Goal: Task Accomplishment & Management: Manage account settings

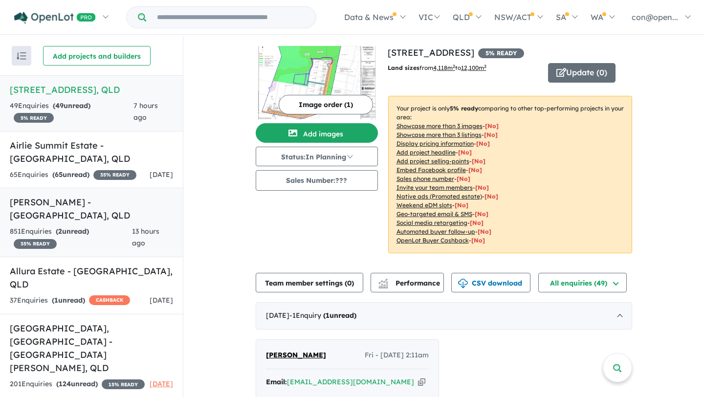
click at [65, 215] on h5 "Alford Grove - Glenvale , QLD" at bounding box center [91, 209] width 163 height 26
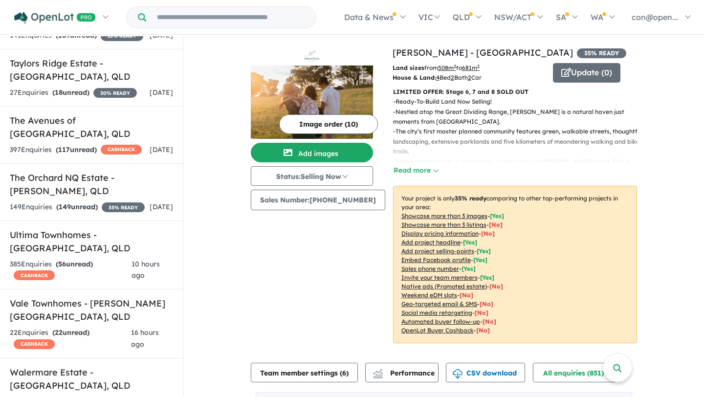
scroll to position [3869, 0]
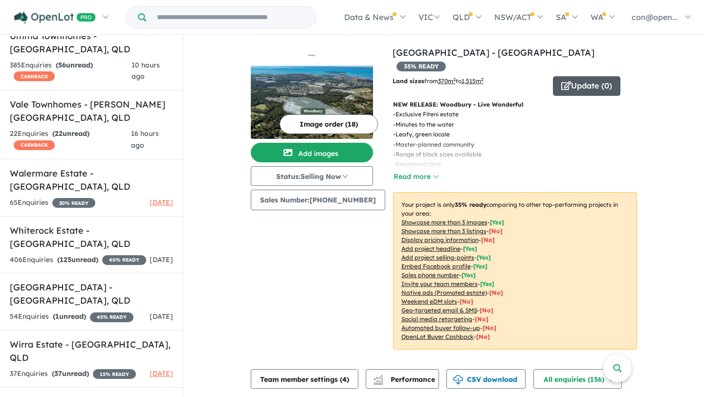
click at [570, 76] on button "Update ( 0 )" at bounding box center [586, 86] width 67 height 20
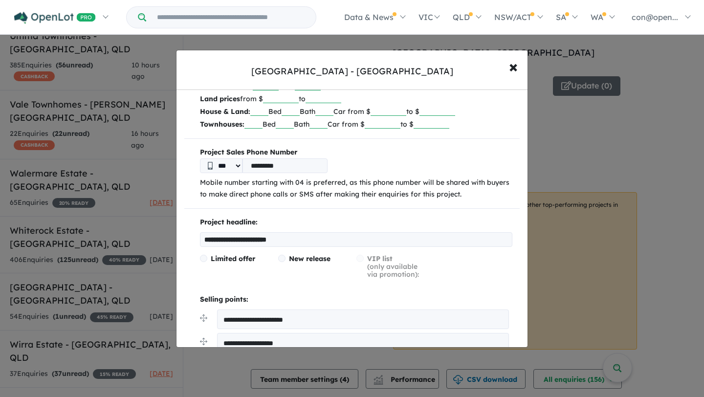
scroll to position [47, 0]
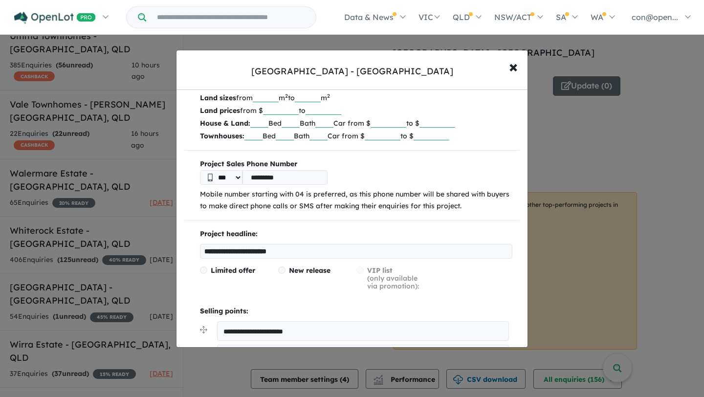
click at [258, 121] on input "text" at bounding box center [259, 123] width 18 height 10
click at [397, 115] on p "Land prices from $ to" at bounding box center [356, 110] width 312 height 13
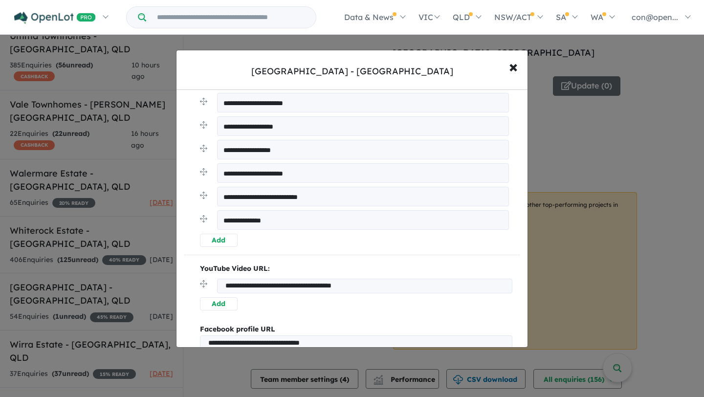
scroll to position [129, 0]
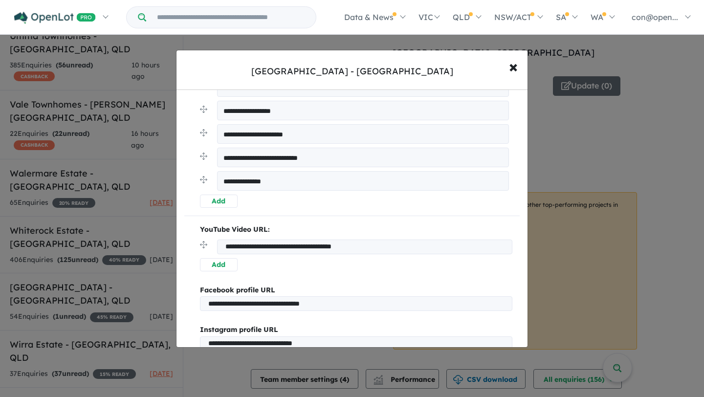
click at [225, 198] on button "Add" at bounding box center [219, 201] width 38 height 13
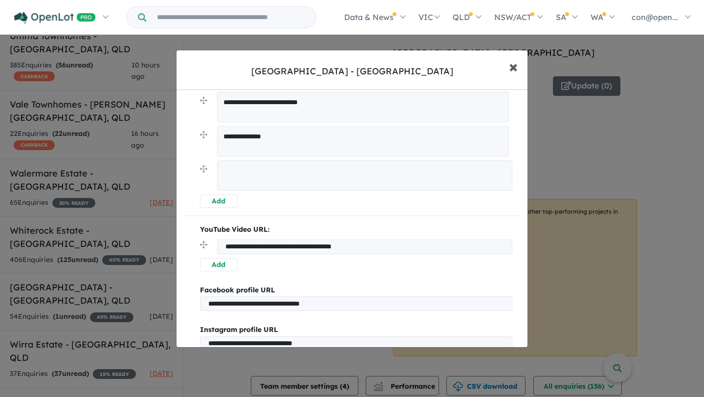
click at [515, 65] on span "×" at bounding box center [513, 66] width 9 height 21
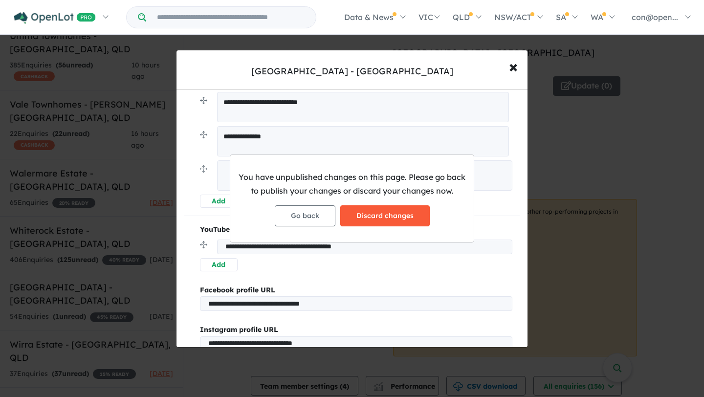
click at [364, 211] on button "Discard changes" at bounding box center [384, 215] width 89 height 21
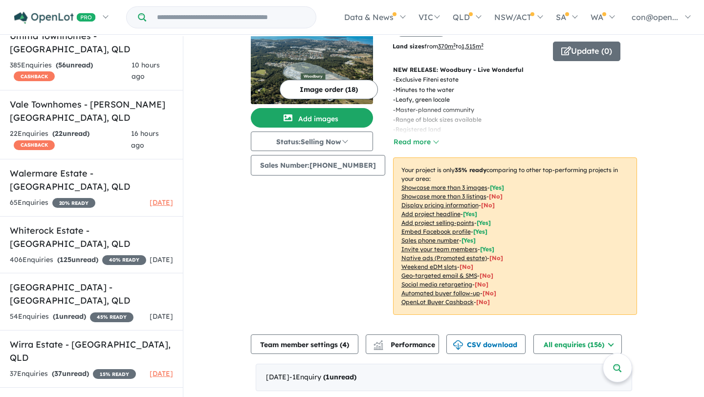
scroll to position [0, 0]
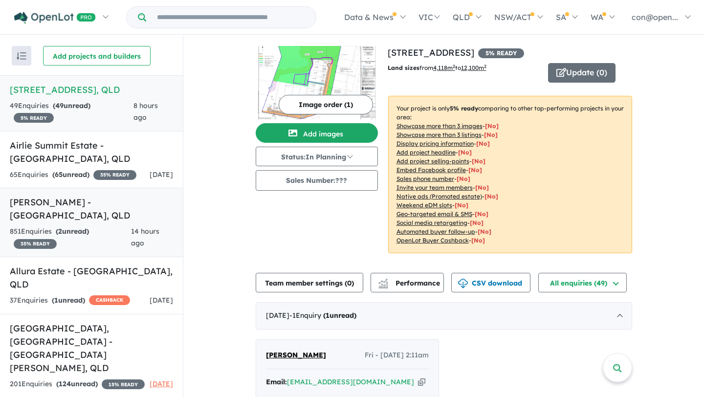
click at [61, 218] on h5 "Alford Grove - Glenvale , QLD" at bounding box center [91, 209] width 163 height 26
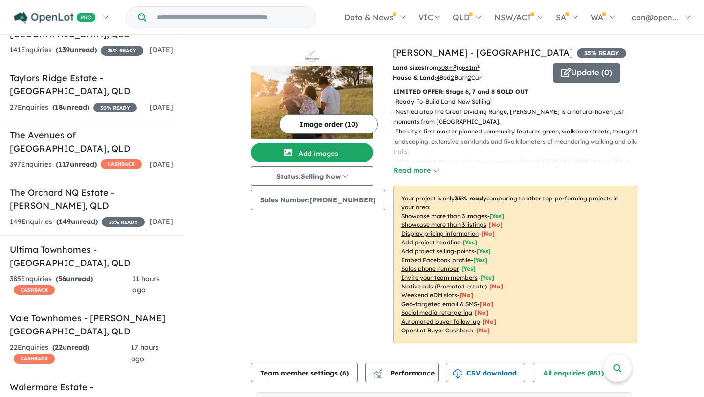
scroll to position [3869, 0]
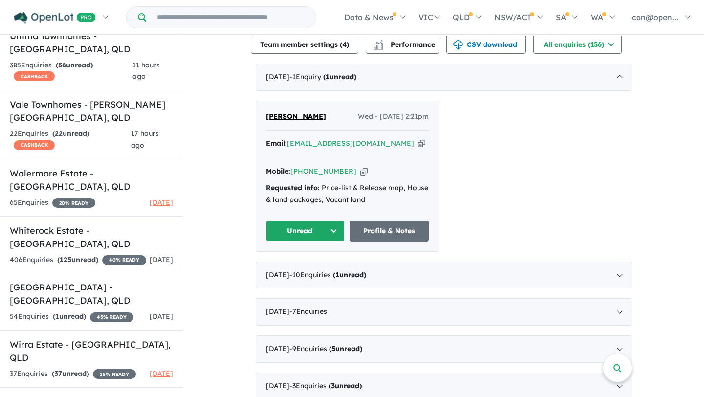
scroll to position [355, 0]
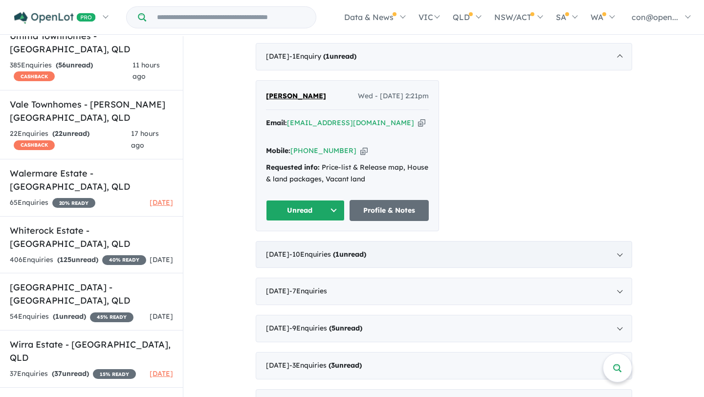
click at [366, 250] on strong "( 1 unread)" at bounding box center [349, 254] width 33 height 9
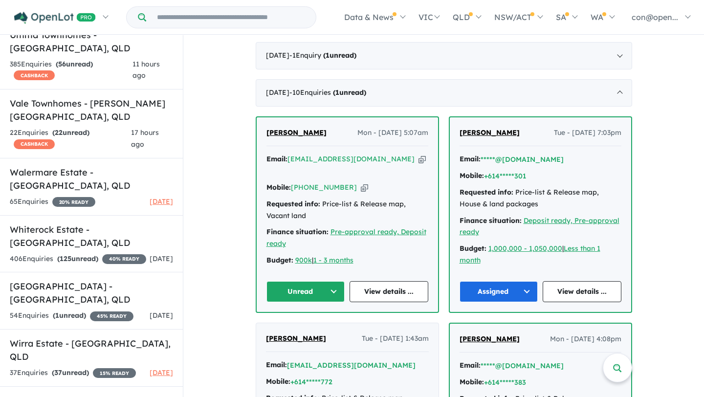
scroll to position [371, 0]
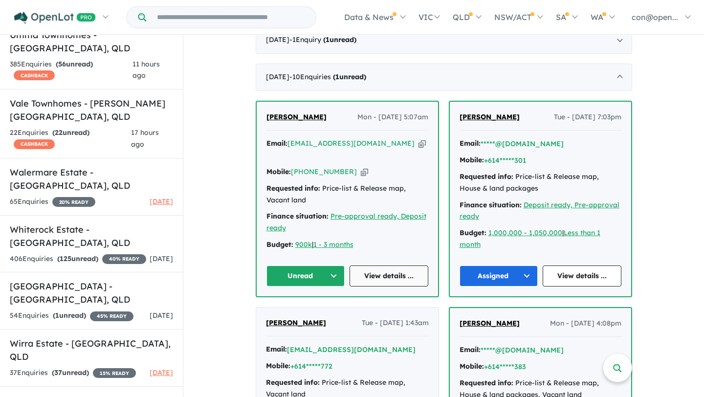
click at [384, 265] on link "View details ..." at bounding box center [389, 275] width 79 height 21
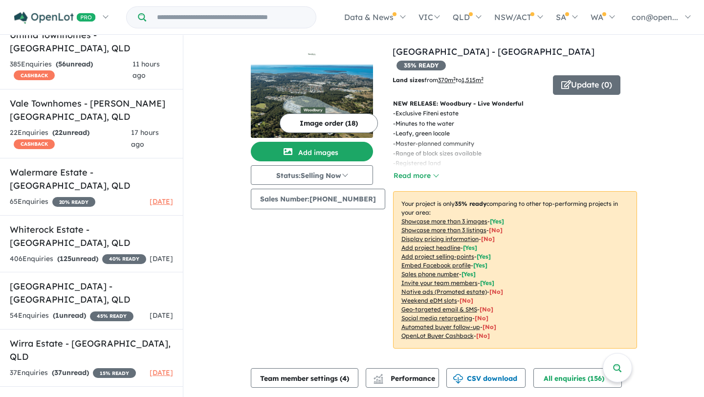
scroll to position [0, 0]
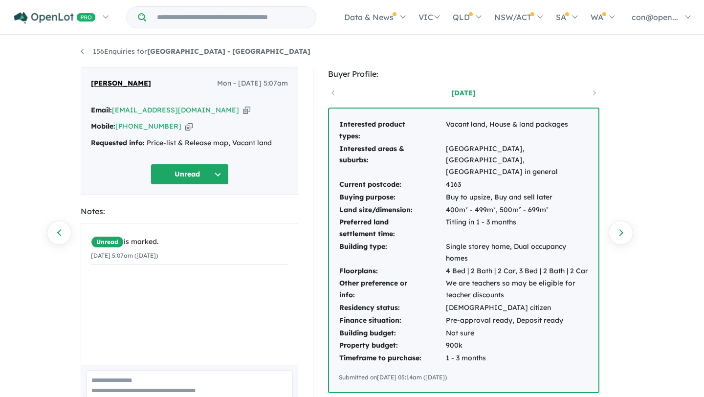
click at [165, 46] on li "156 Enquiries for [GEOGRAPHIC_DATA] - [GEOGRAPHIC_DATA]" at bounding box center [196, 52] width 230 height 12
click at [210, 55] on strong "[GEOGRAPHIC_DATA] - [GEOGRAPHIC_DATA]" at bounding box center [228, 51] width 163 height 9
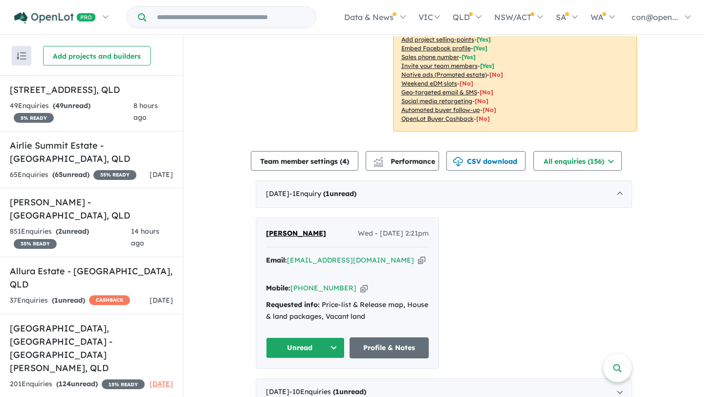
scroll to position [224, 0]
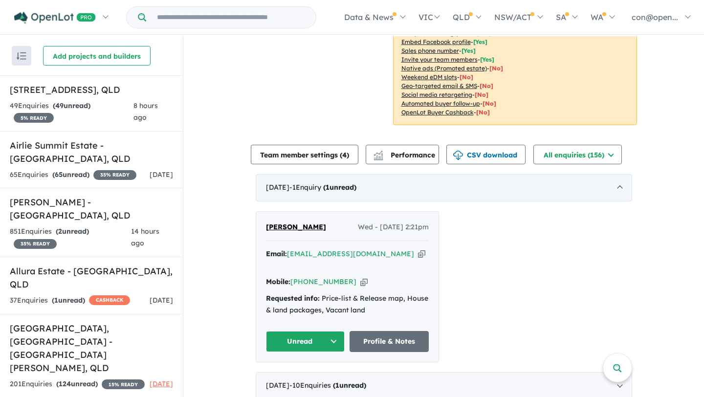
click at [504, 176] on div "[DATE] - 1 Enquir y ( 1 unread)" at bounding box center [444, 187] width 376 height 27
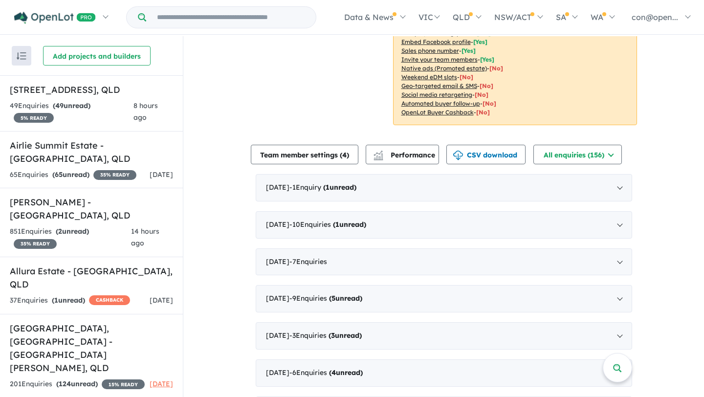
scroll to position [231, 0]
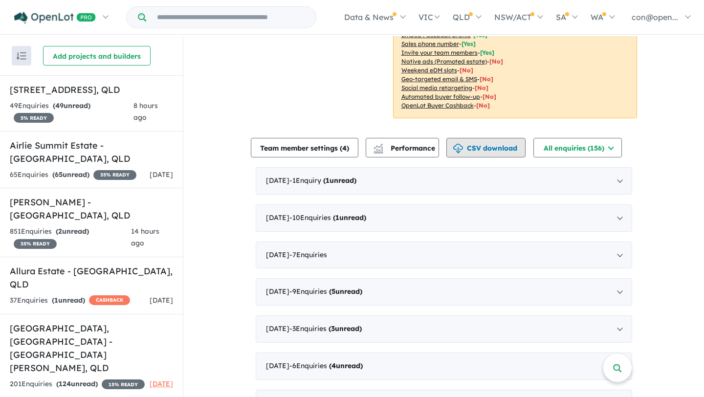
click at [497, 138] on button "CSV download" at bounding box center [485, 148] width 79 height 20
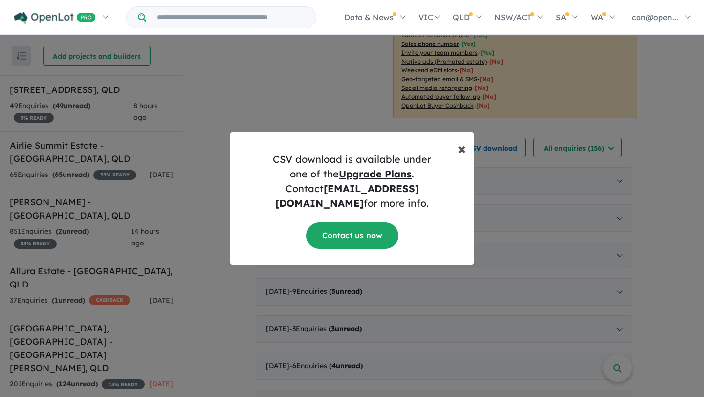
click at [461, 153] on span "×" at bounding box center [462, 148] width 8 height 20
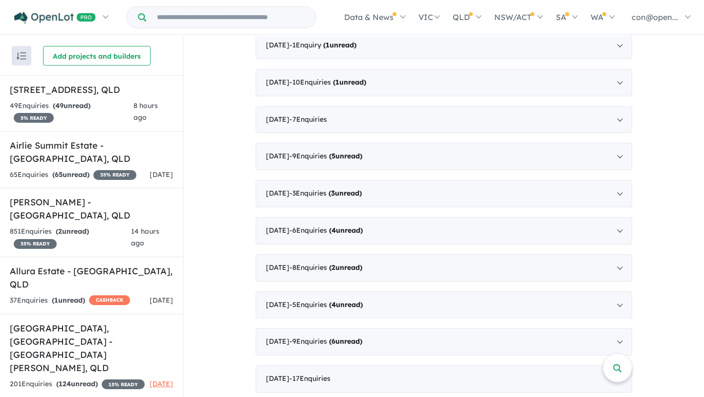
scroll to position [426, 0]
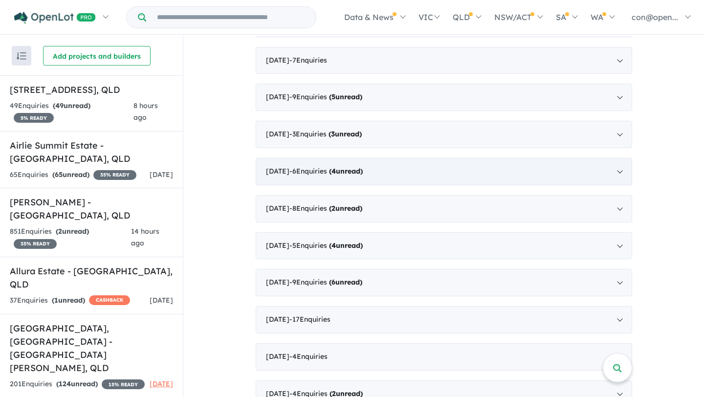
click at [340, 167] on strong "( 4 unread)" at bounding box center [346, 171] width 34 height 9
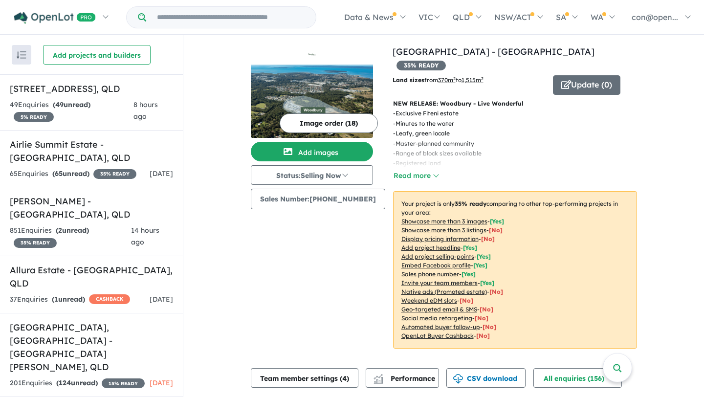
scroll to position [0, 0]
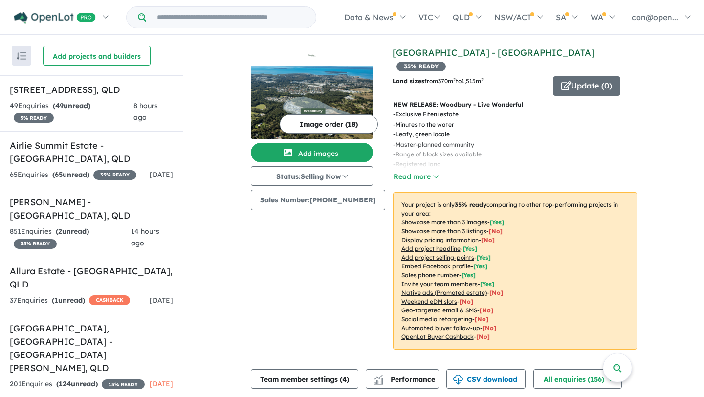
click at [410, 47] on link "[GEOGRAPHIC_DATA] - [GEOGRAPHIC_DATA]" at bounding box center [494, 52] width 202 height 11
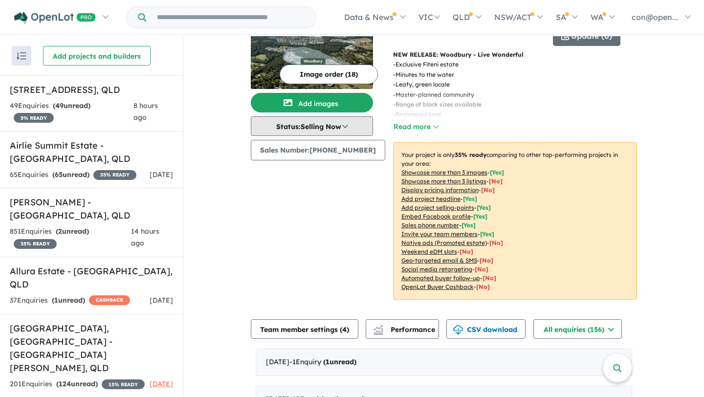
scroll to position [68, 0]
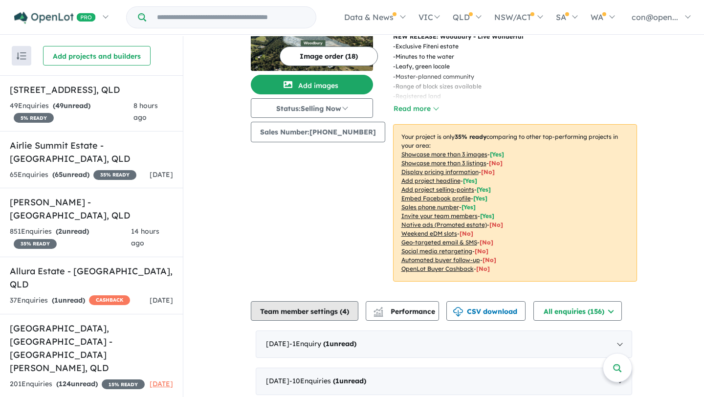
click at [298, 301] on button "Team member settings ( 4 )" at bounding box center [305, 311] width 108 height 20
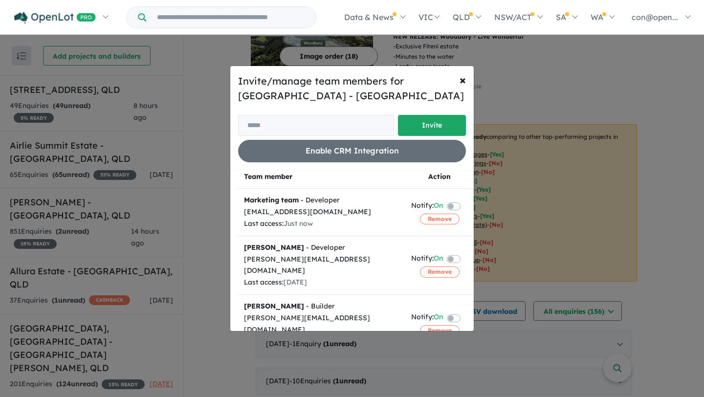
scroll to position [11, 0]
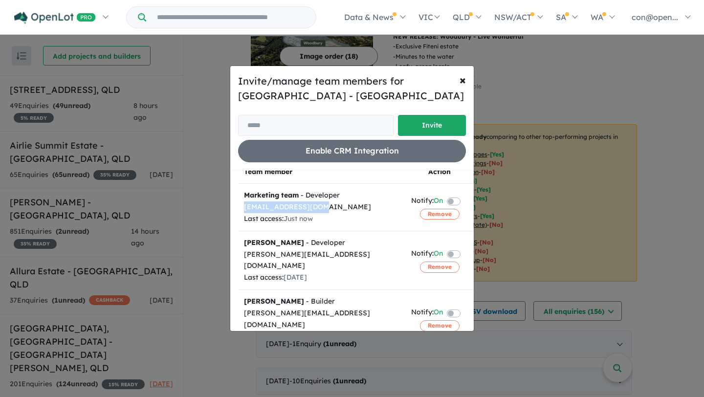
drag, startPoint x: 312, startPoint y: 208, endPoint x: 245, endPoint y: 205, distance: 67.0
click at [245, 205] on div "[EMAIL_ADDRESS][DOMAIN_NAME]" at bounding box center [321, 207] width 155 height 12
copy div "[EMAIL_ADDRESS][DOMAIN_NAME]"
